Goal: Information Seeking & Learning: Learn about a topic

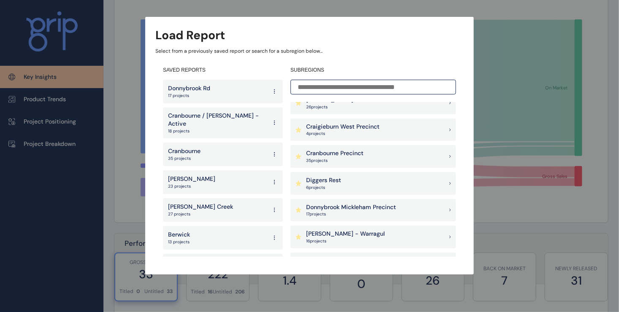
scroll to position [239, 0]
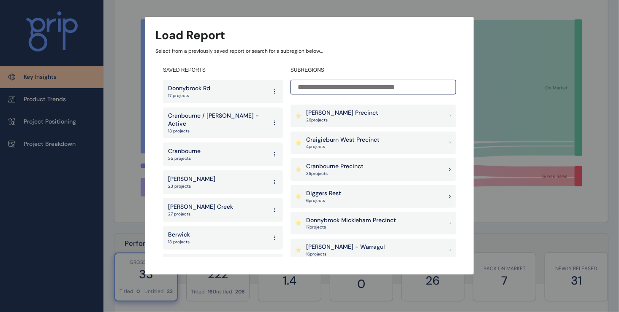
click at [353, 169] on p "Cranbourne Precinct" at bounding box center [334, 167] width 57 height 8
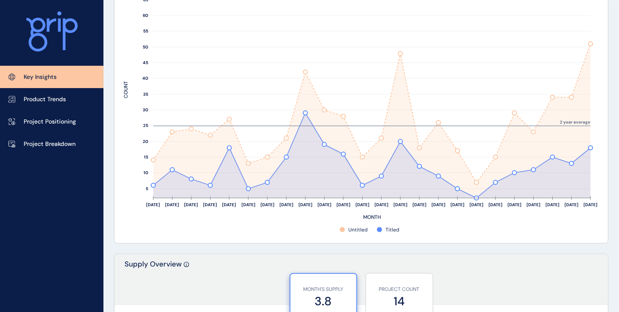
scroll to position [338, 0]
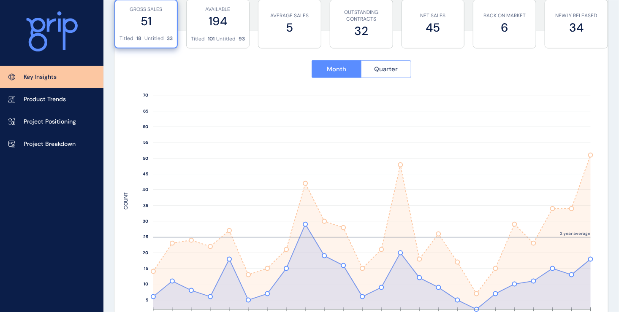
click at [389, 76] on button "Quarter" at bounding box center [386, 69] width 50 height 18
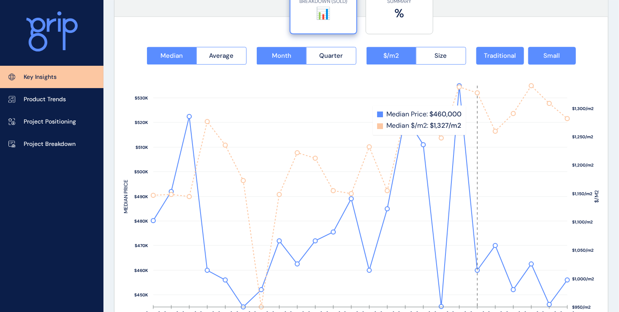
scroll to position [1098, 0]
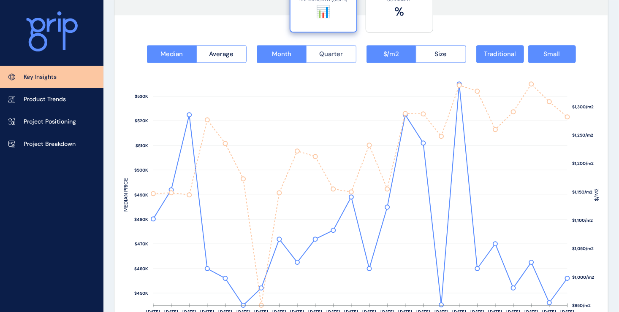
click at [338, 60] on button "Quarter" at bounding box center [331, 54] width 50 height 18
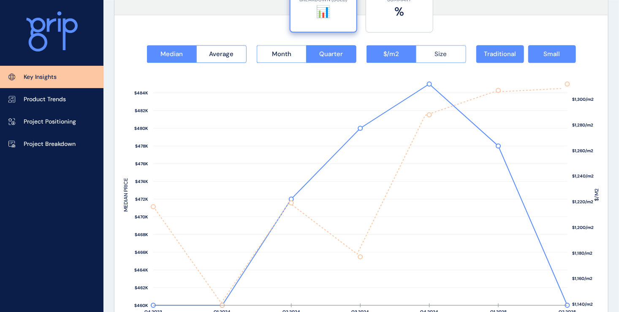
click at [449, 58] on button "Size" at bounding box center [441, 54] width 50 height 18
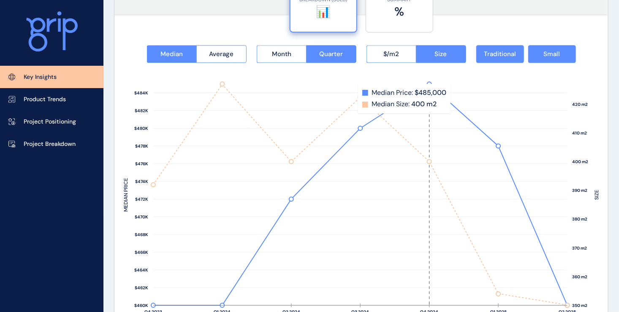
scroll to position [1140, 0]
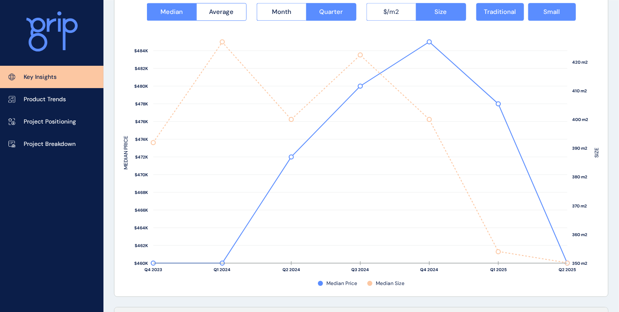
click at [401, 19] on button "$/m2" at bounding box center [391, 12] width 50 height 18
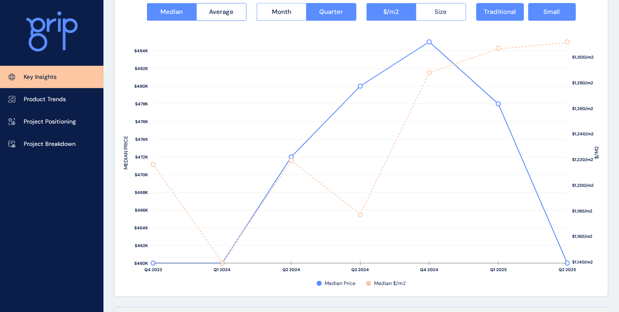
click at [442, 14] on span "Size" at bounding box center [441, 12] width 12 height 8
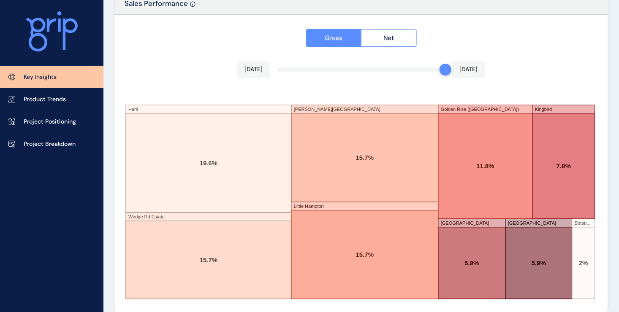
scroll to position [1464, 0]
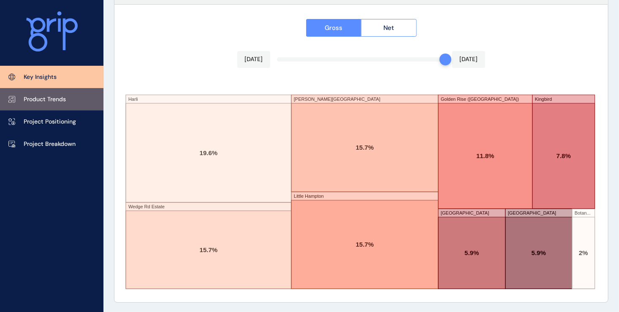
click at [50, 101] on p "Product Trends" at bounding box center [45, 99] width 42 height 8
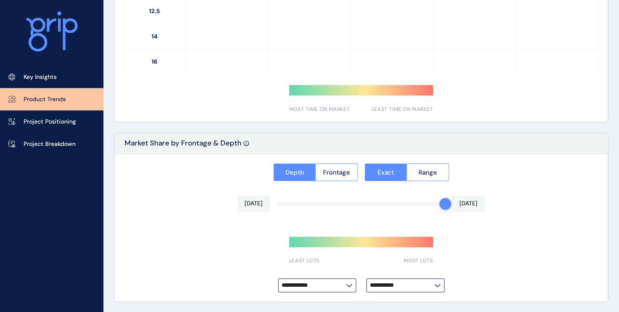
type input "*********"
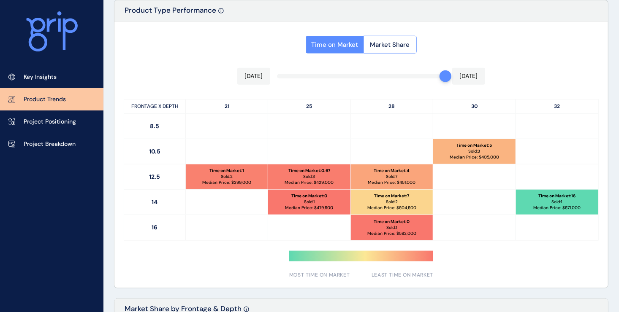
scroll to position [422, 0]
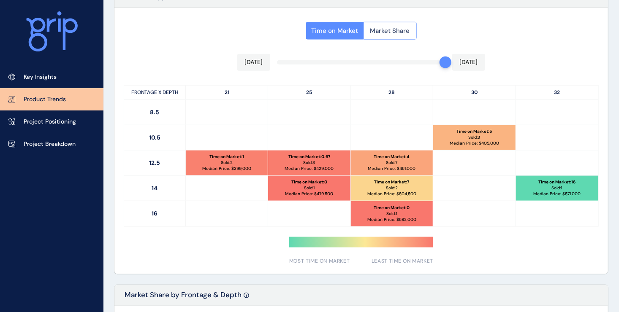
click at [385, 28] on span "Market Share" at bounding box center [390, 31] width 40 height 8
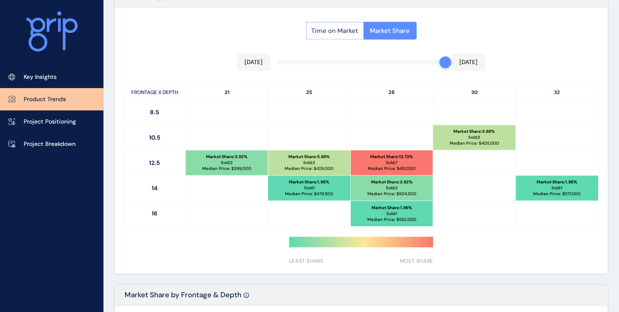
click at [343, 33] on span "Time on Market" at bounding box center [335, 31] width 47 height 8
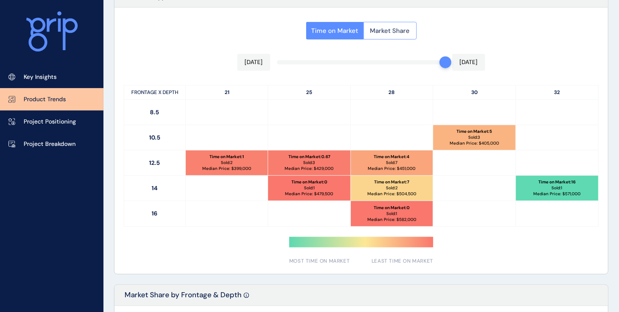
click at [377, 30] on span "Market Share" at bounding box center [390, 31] width 40 height 8
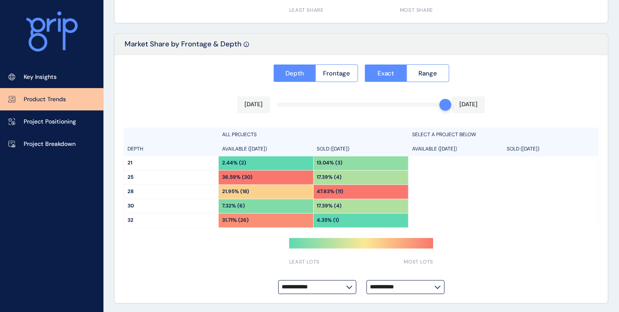
scroll to position [675, 0]
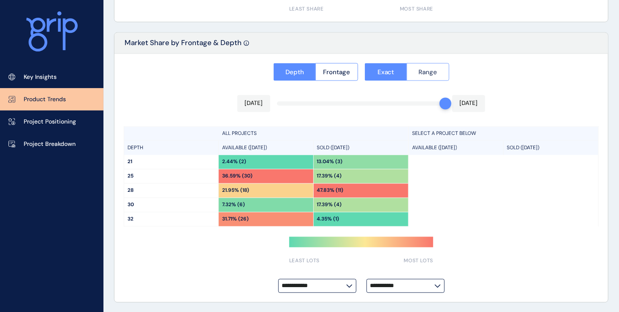
click at [420, 79] on button "Range" at bounding box center [428, 72] width 43 height 18
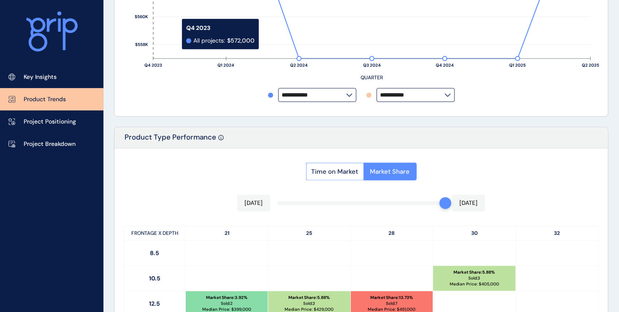
scroll to position [408, 0]
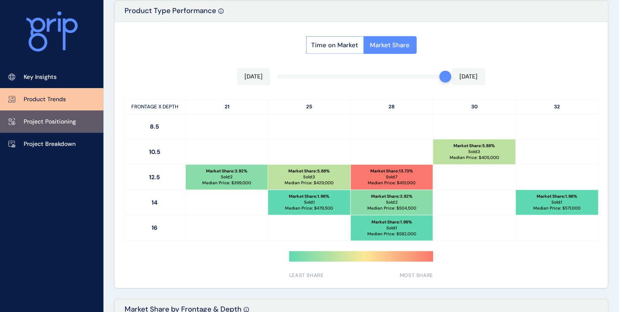
click at [48, 127] on link "Project Positioning" at bounding box center [51, 122] width 103 height 22
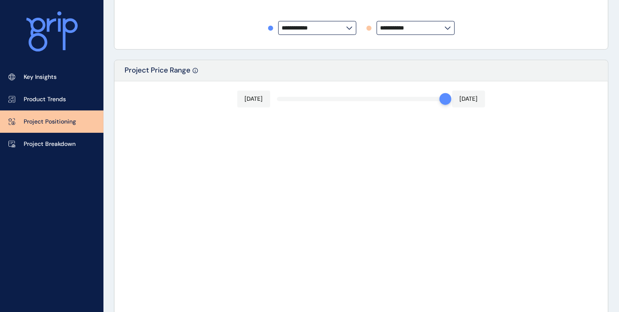
type input "*****"
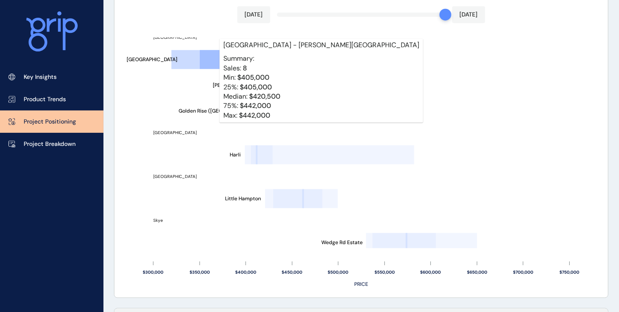
scroll to position [132, 0]
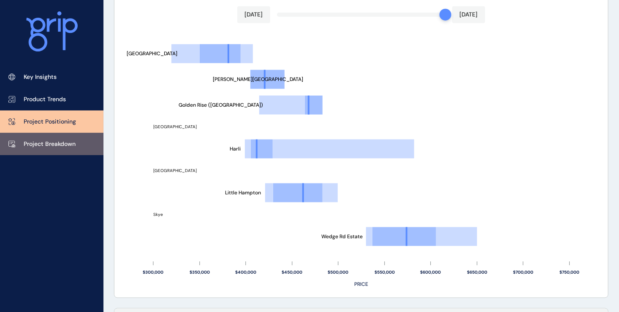
click at [63, 145] on p "Project Breakdown" at bounding box center [50, 144] width 52 height 8
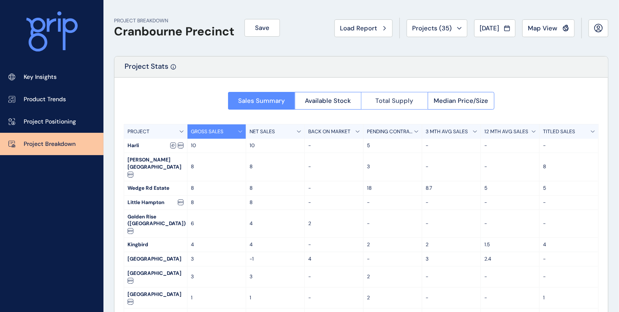
click at [423, 104] on button "Total Supply" at bounding box center [394, 101] width 67 height 18
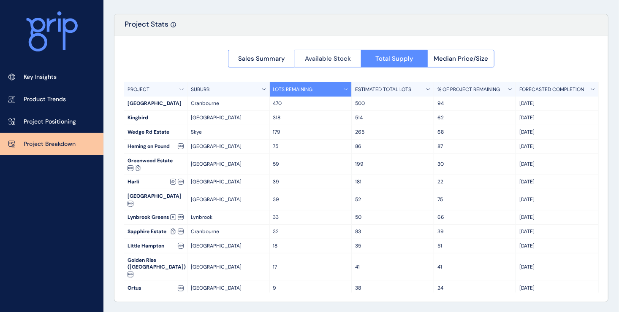
click at [314, 57] on span "Available Stock" at bounding box center [328, 58] width 46 height 8
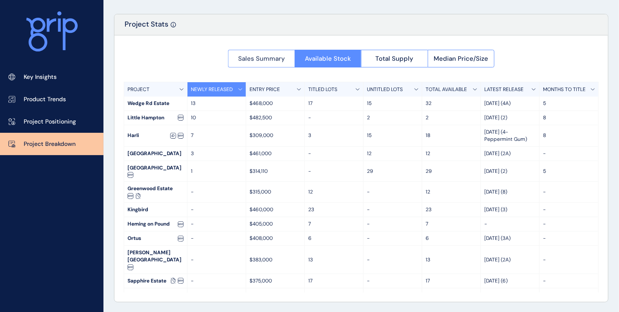
click at [263, 61] on span "Sales Summary" at bounding box center [261, 58] width 47 height 8
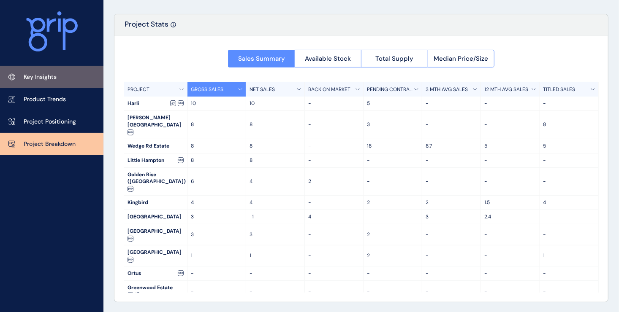
click at [43, 80] on p "Key Insights" at bounding box center [40, 77] width 33 height 8
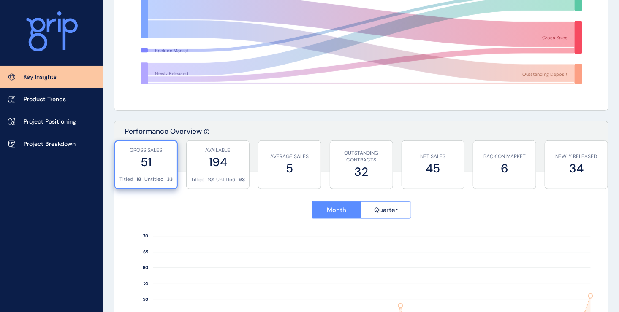
scroll to position [211, 0]
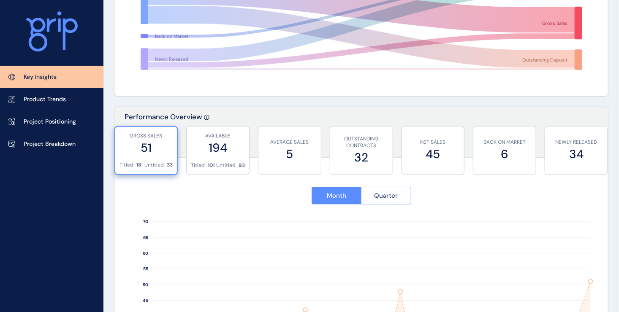
click at [384, 200] on button "Quarter" at bounding box center [386, 196] width 50 height 18
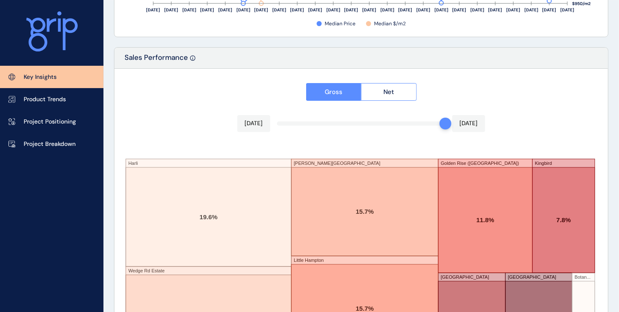
scroll to position [1435, 0]
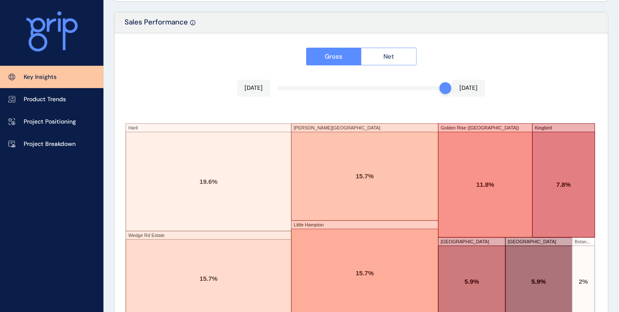
click at [388, 55] on span "Net" at bounding box center [388, 56] width 11 height 8
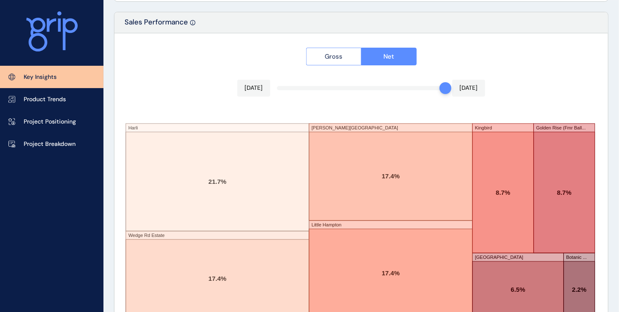
click at [336, 52] on span "Gross" at bounding box center [334, 56] width 18 height 8
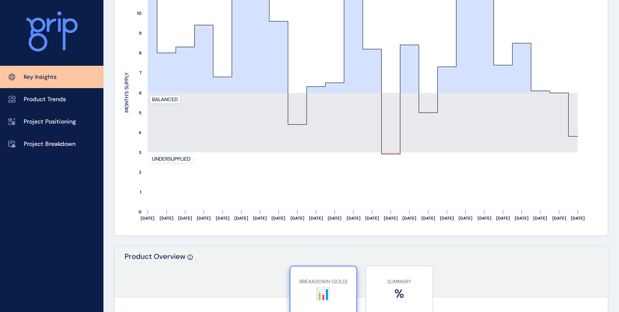
scroll to position [746, 0]
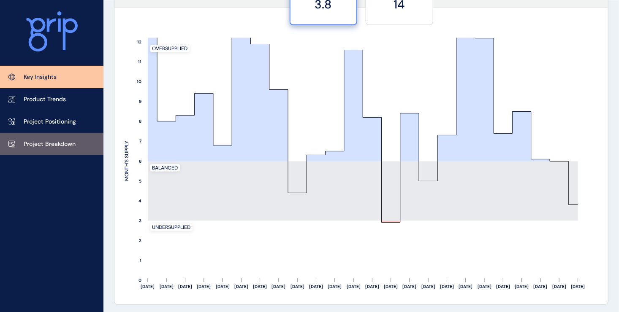
click at [56, 144] on p "Project Breakdown" at bounding box center [50, 144] width 52 height 8
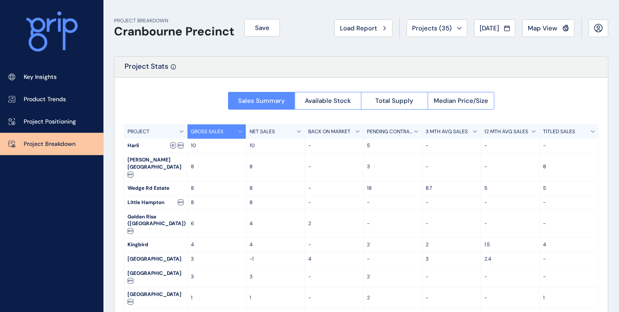
click at [239, 130] on icon at bounding box center [240, 131] width 4 height 3
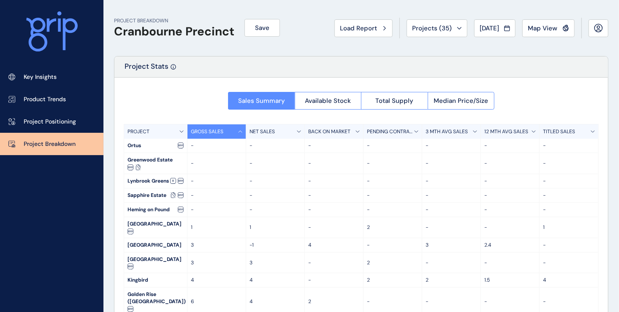
click at [239, 130] on icon at bounding box center [240, 131] width 4 height 3
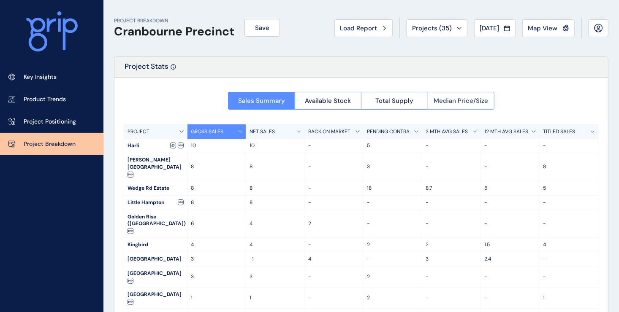
click at [442, 107] on button "Median Price/Size" at bounding box center [461, 101] width 67 height 18
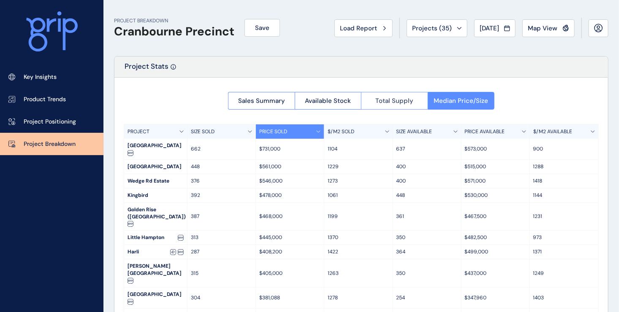
click at [400, 107] on button "Total Supply" at bounding box center [394, 101] width 67 height 18
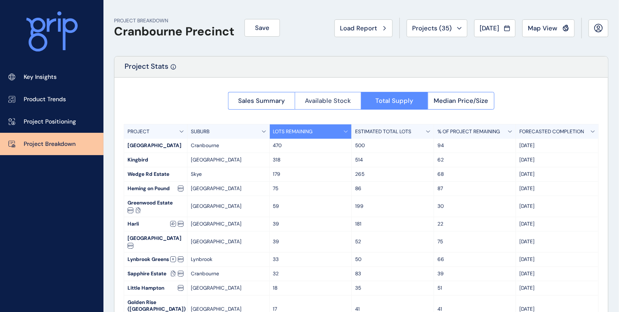
click at [313, 105] on span "Available Stock" at bounding box center [328, 101] width 46 height 8
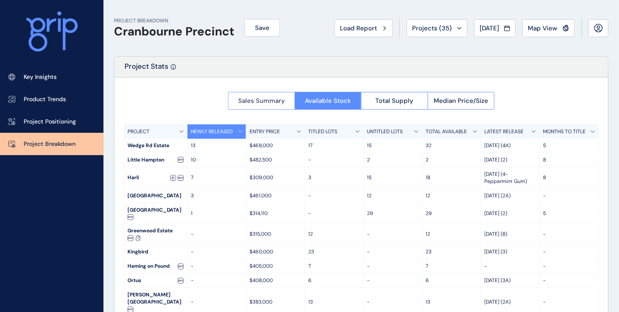
click at [258, 106] on button "Sales Summary" at bounding box center [261, 101] width 67 height 18
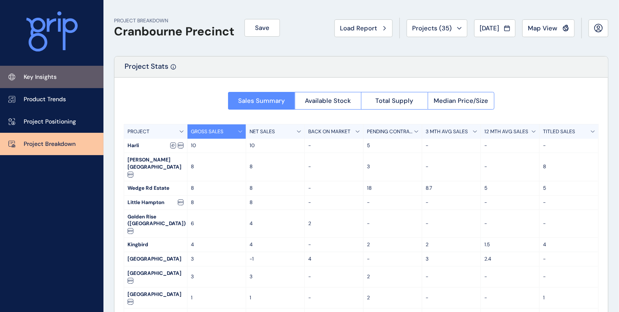
click at [38, 78] on p "Key Insights" at bounding box center [40, 77] width 33 height 8
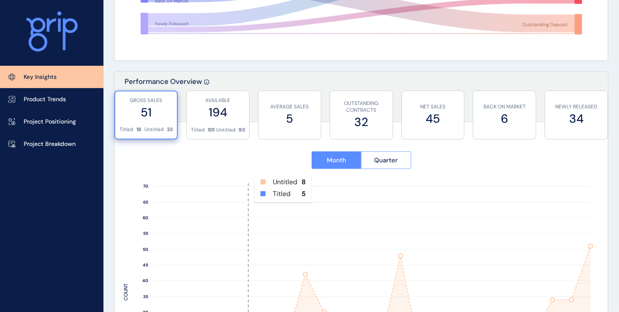
scroll to position [295, 0]
